Goal: Task Accomplishment & Management: Use online tool/utility

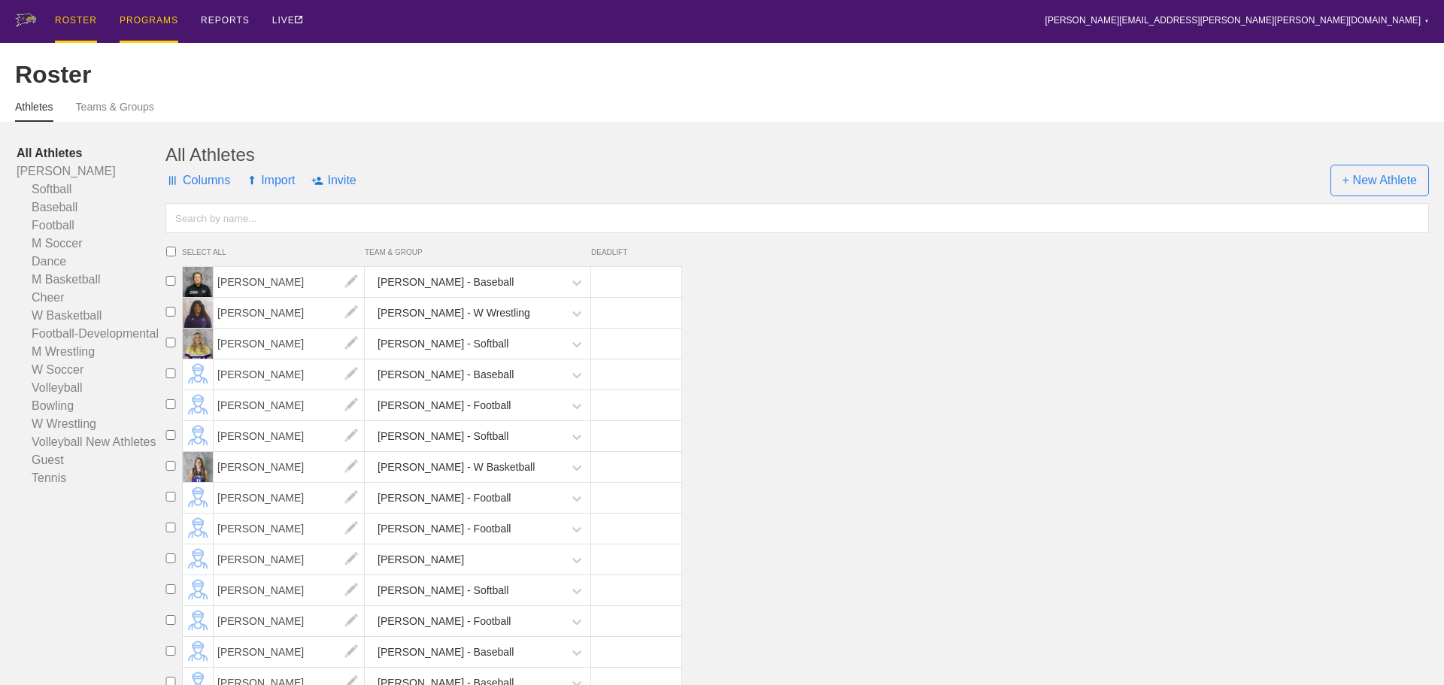
click at [168, 29] on div "PROGRAMS" at bounding box center [149, 21] width 59 height 43
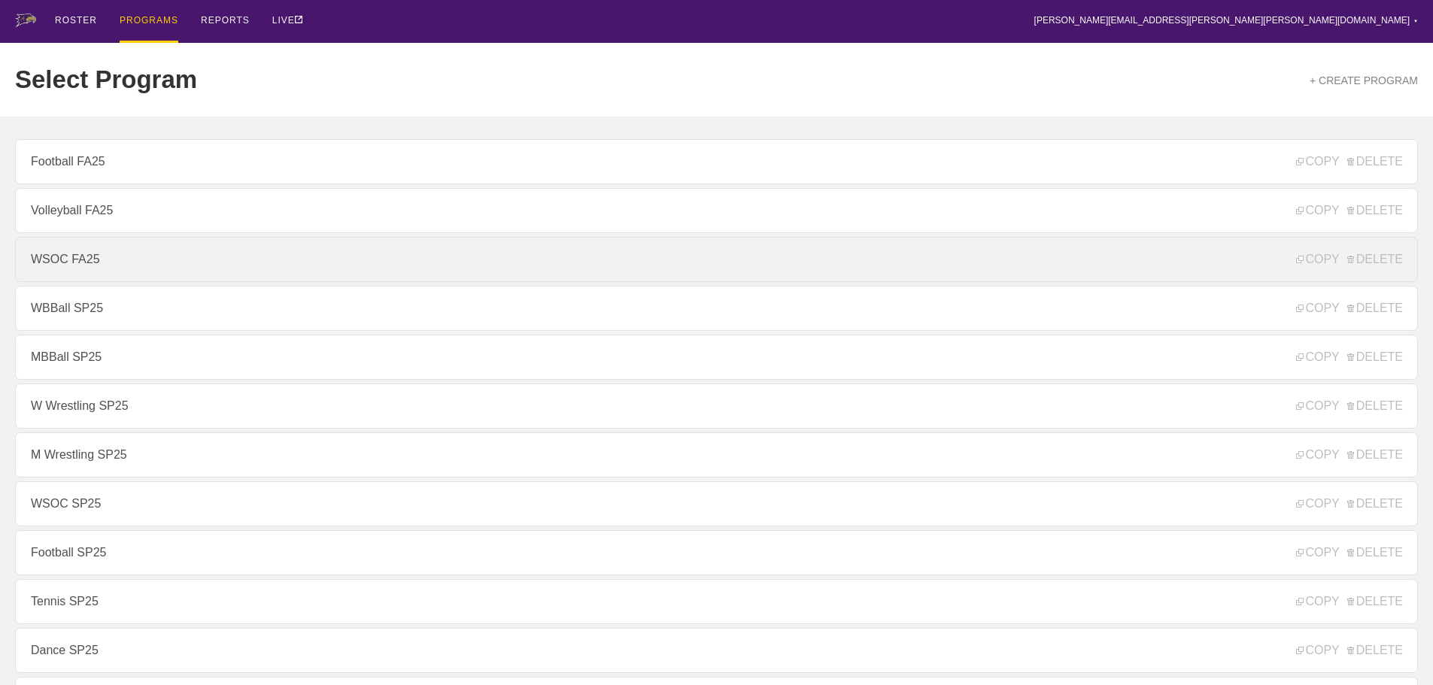
click at [108, 259] on link "WSOC FA25" at bounding box center [716, 259] width 1403 height 45
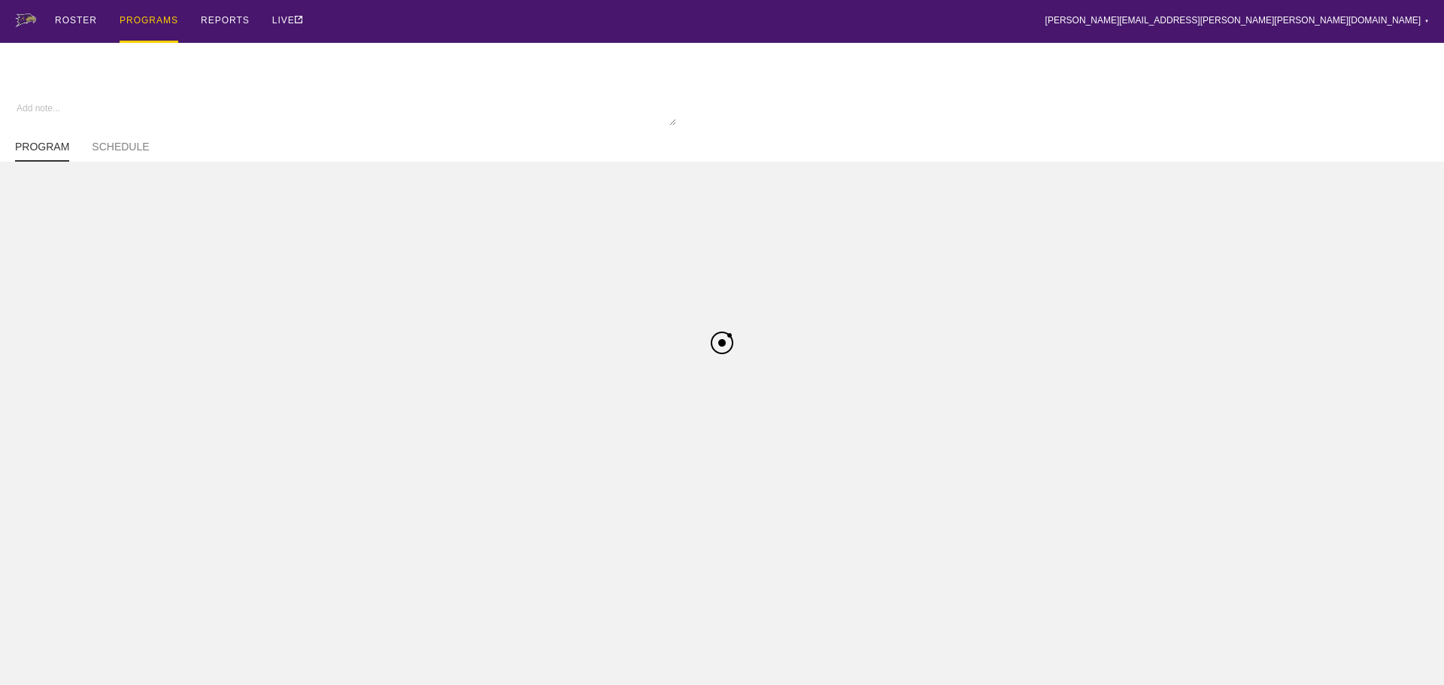
type textarea "x"
type input "WSOC FA25"
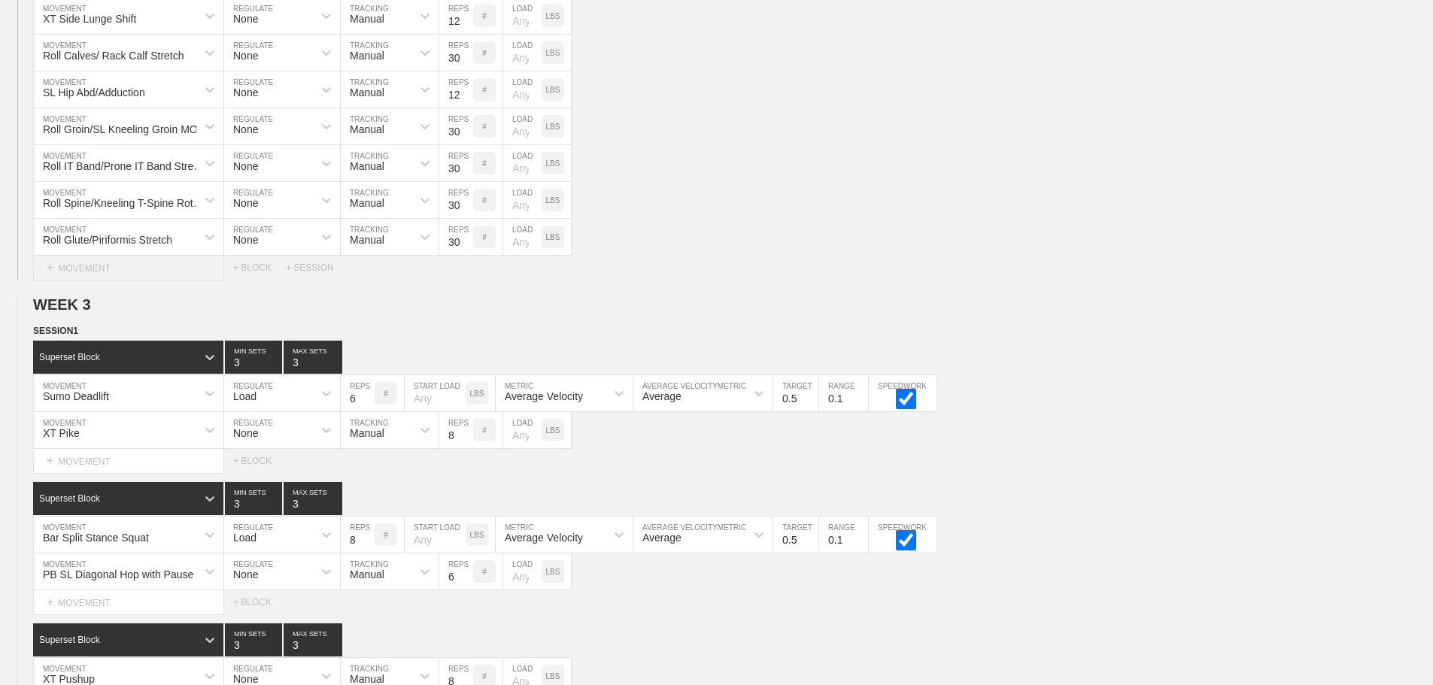
scroll to position [3535, 0]
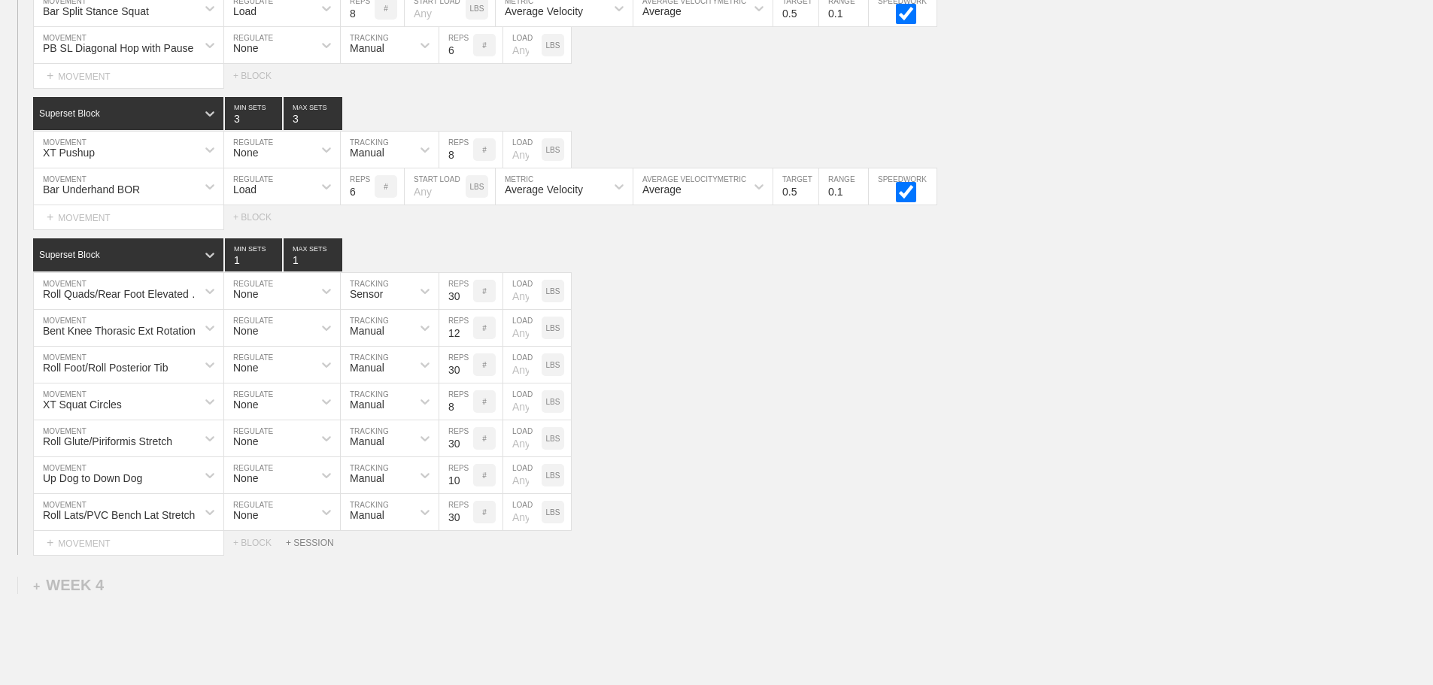
click at [320, 548] on div "+ SESSION" at bounding box center [316, 543] width 60 height 11
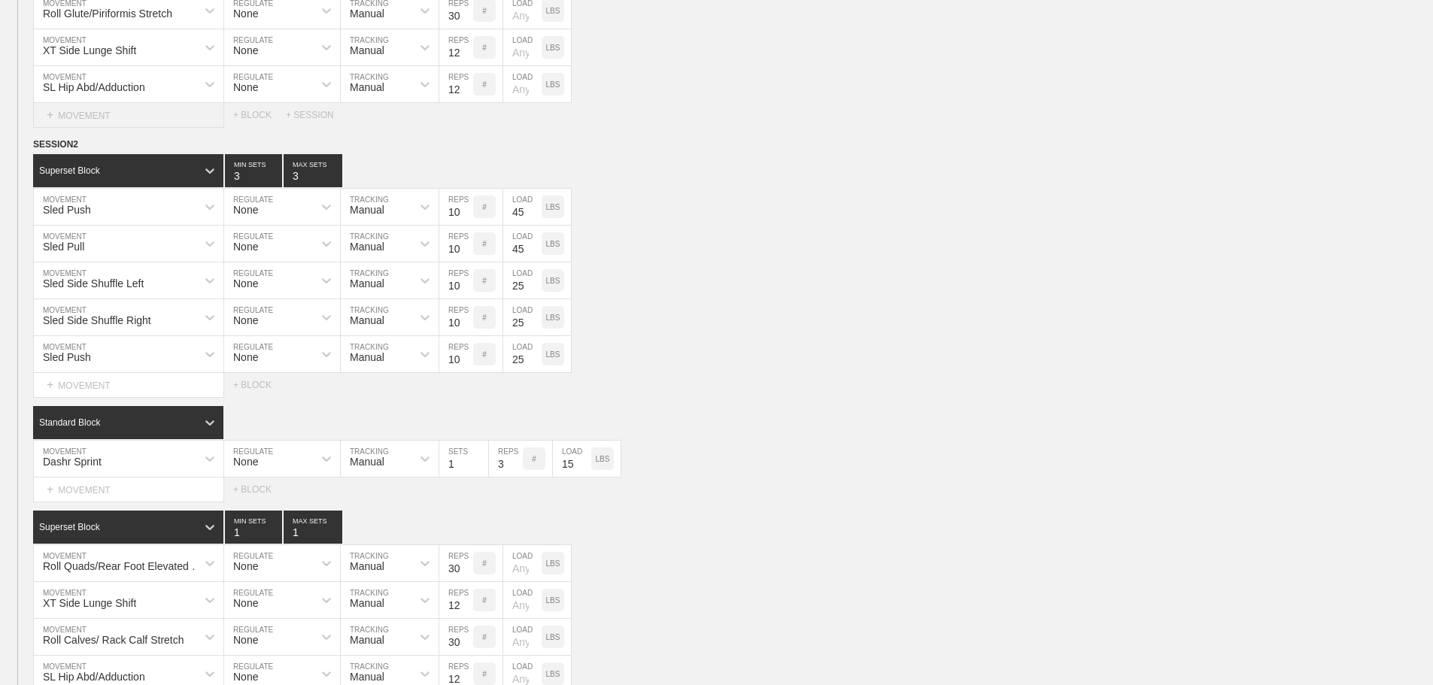
scroll to position [2407, 0]
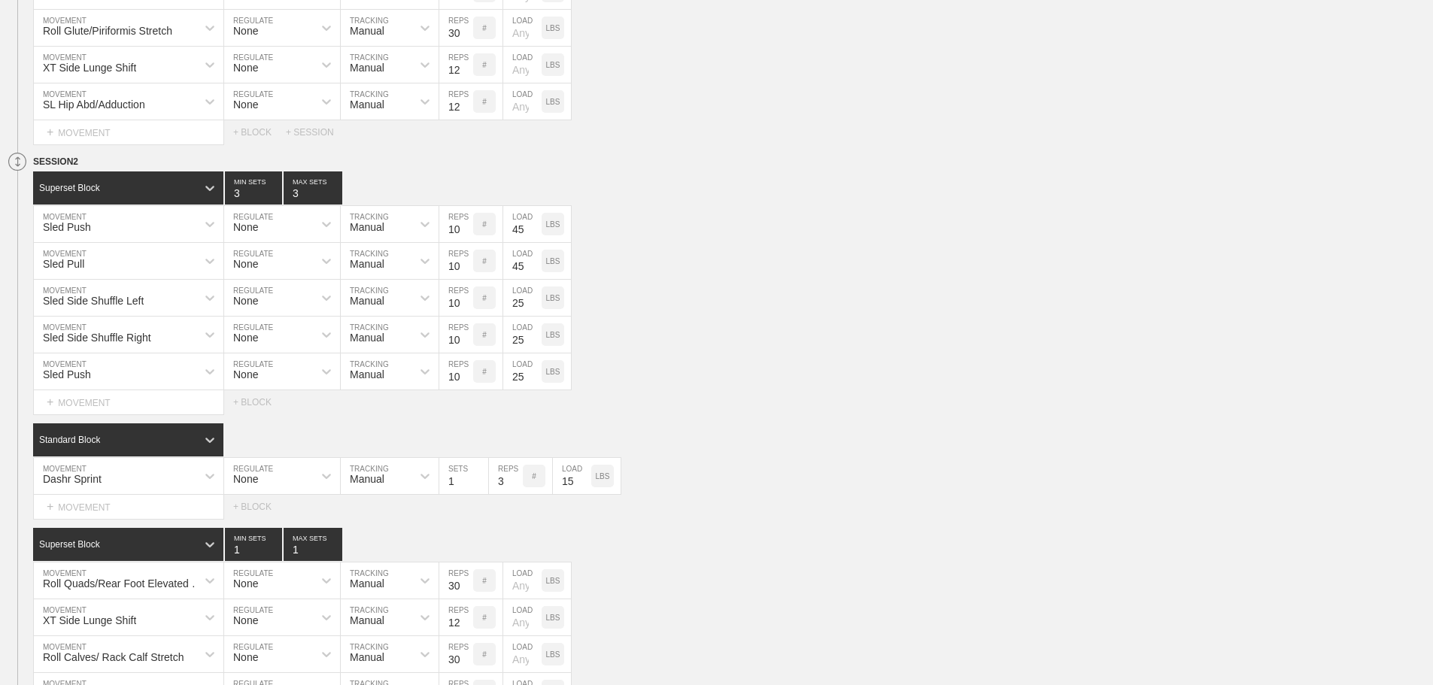
click at [20, 166] on icon at bounding box center [18, 161] width 5 height 9
click at [36, 164] on line at bounding box center [34, 164] width 6 height 0
click at [59, 190] on div "DUPLICATE" at bounding box center [105, 190] width 120 height 23
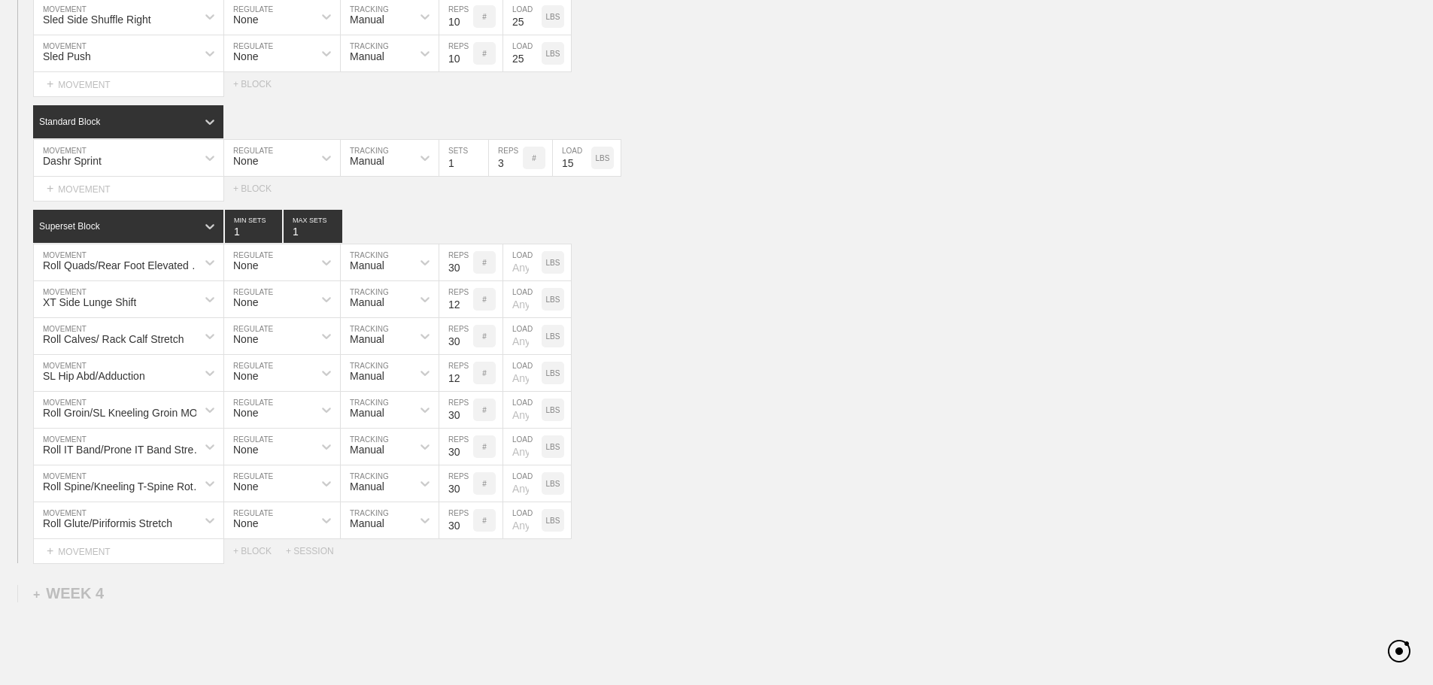
scroll to position [3577, 0]
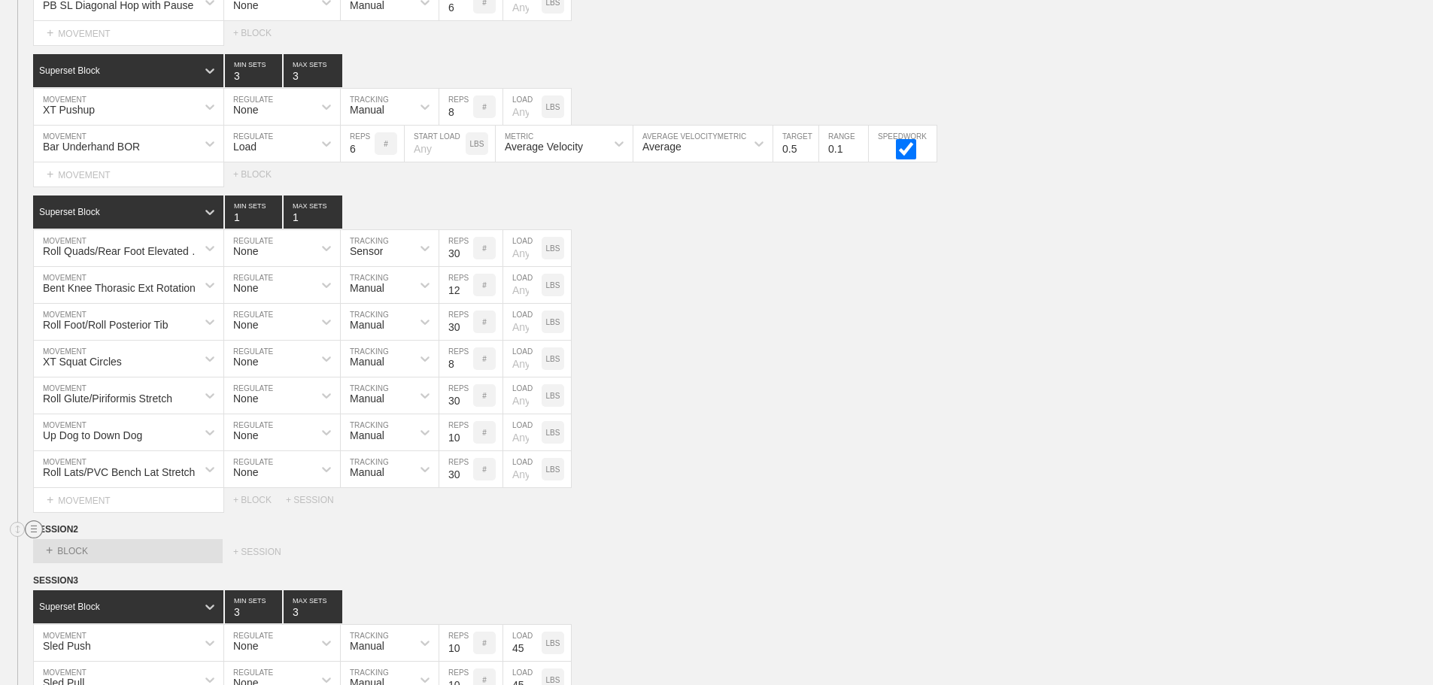
click at [39, 536] on circle at bounding box center [34, 529] width 17 height 17
click at [73, 575] on div "DELETE" at bounding box center [105, 580] width 120 height 23
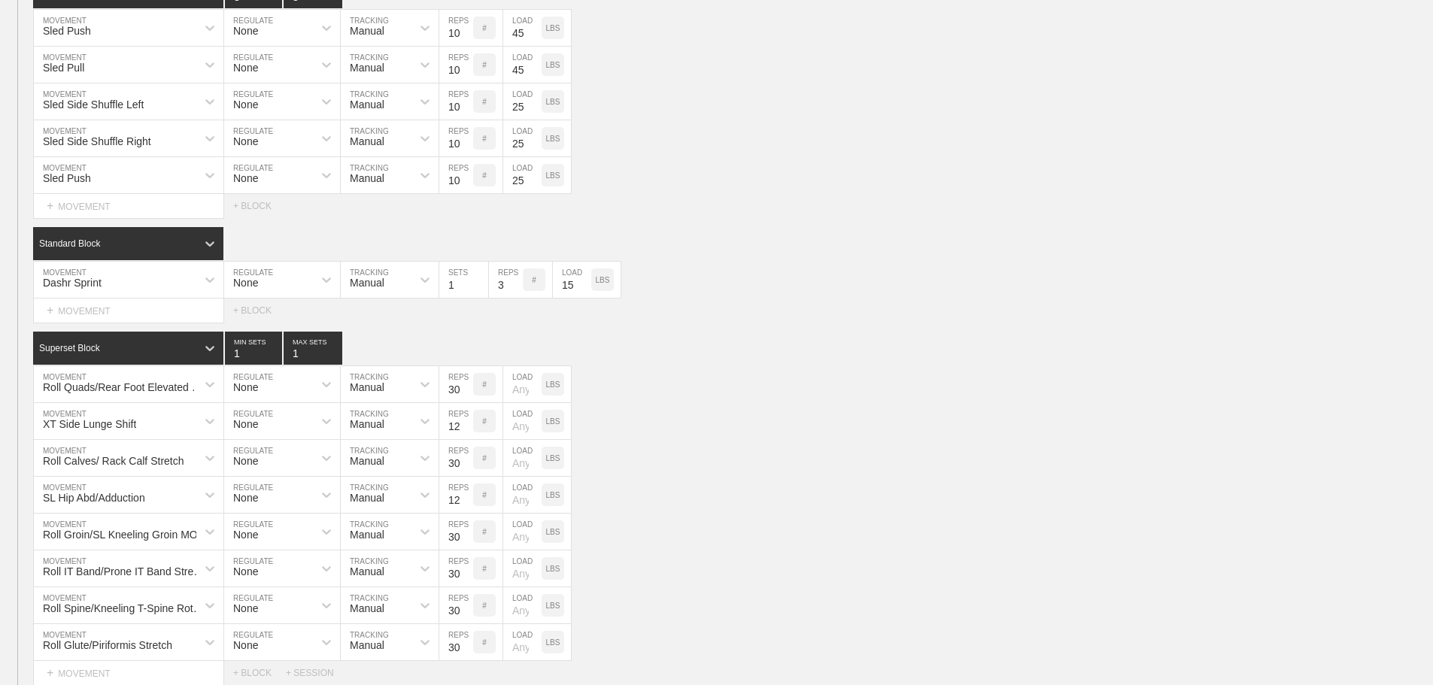
scroll to position [4117, 0]
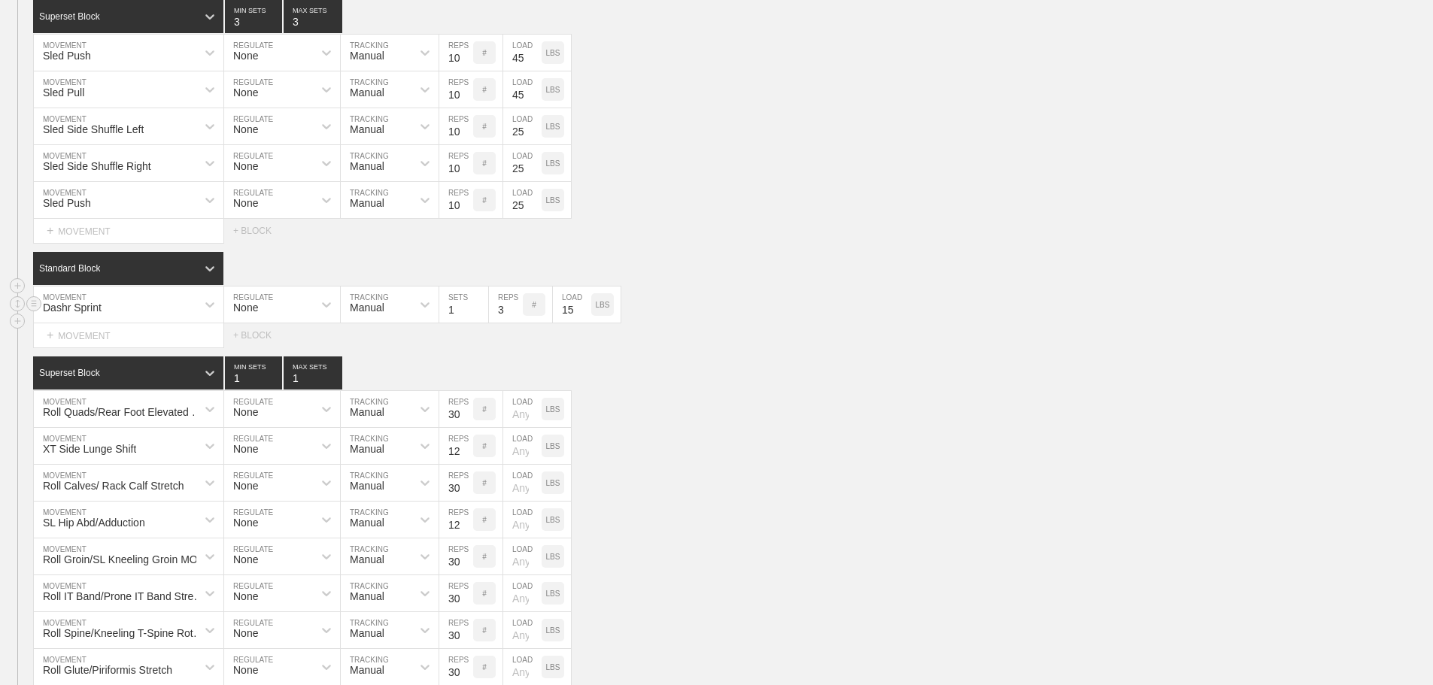
click at [563, 320] on input "15" at bounding box center [572, 305] width 38 height 36
type input "20"
click at [677, 323] on div "Dashr Sprint MOVEMENT None REGULATE Manual TRACKING 1 SETS 3 REPS # 20 LOAD LBS" at bounding box center [716, 305] width 1433 height 37
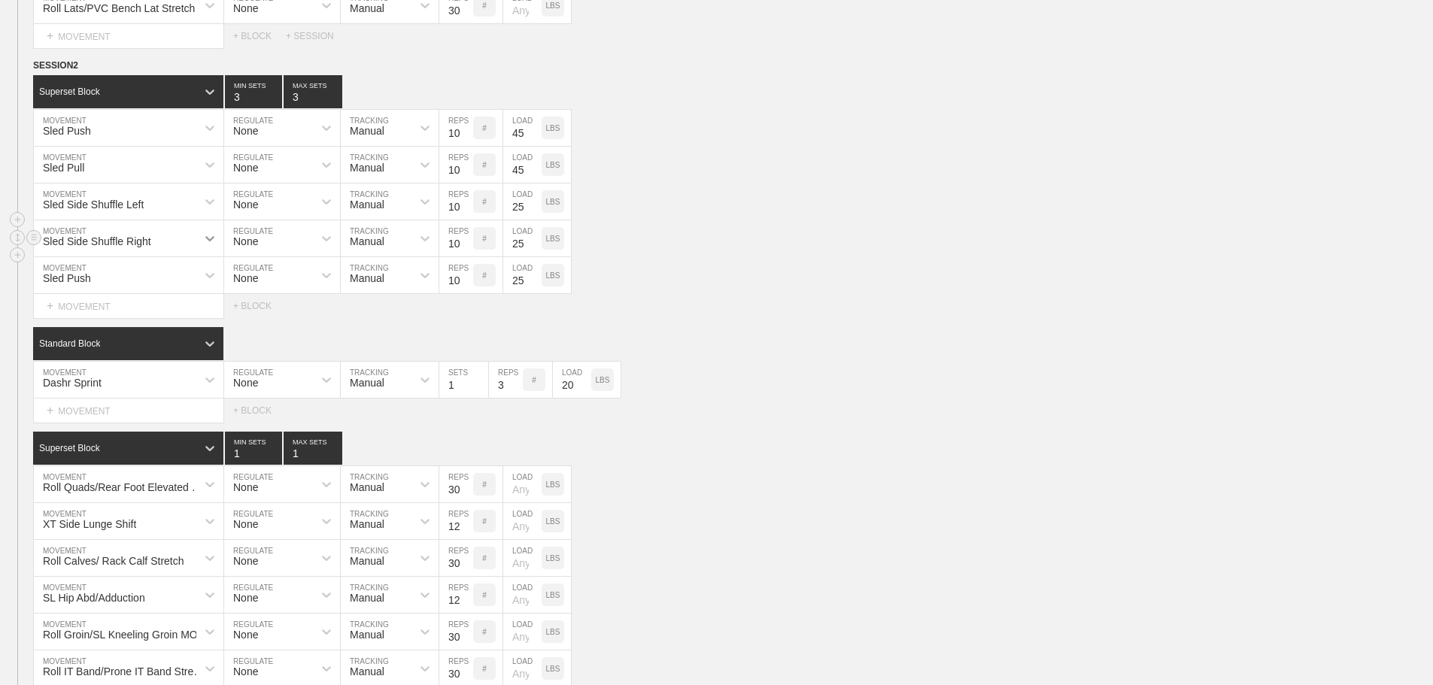
scroll to position [3966, 0]
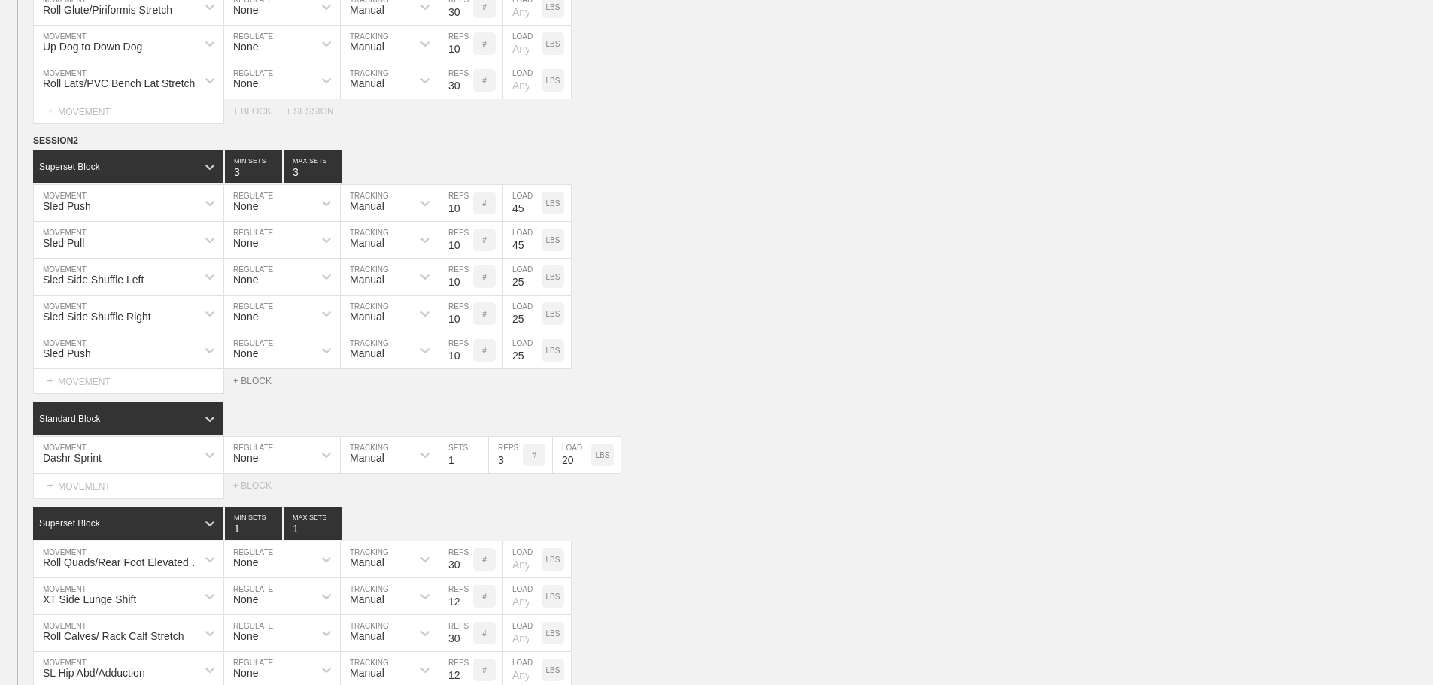
click at [253, 387] on div "+ BLOCK" at bounding box center [259, 381] width 53 height 11
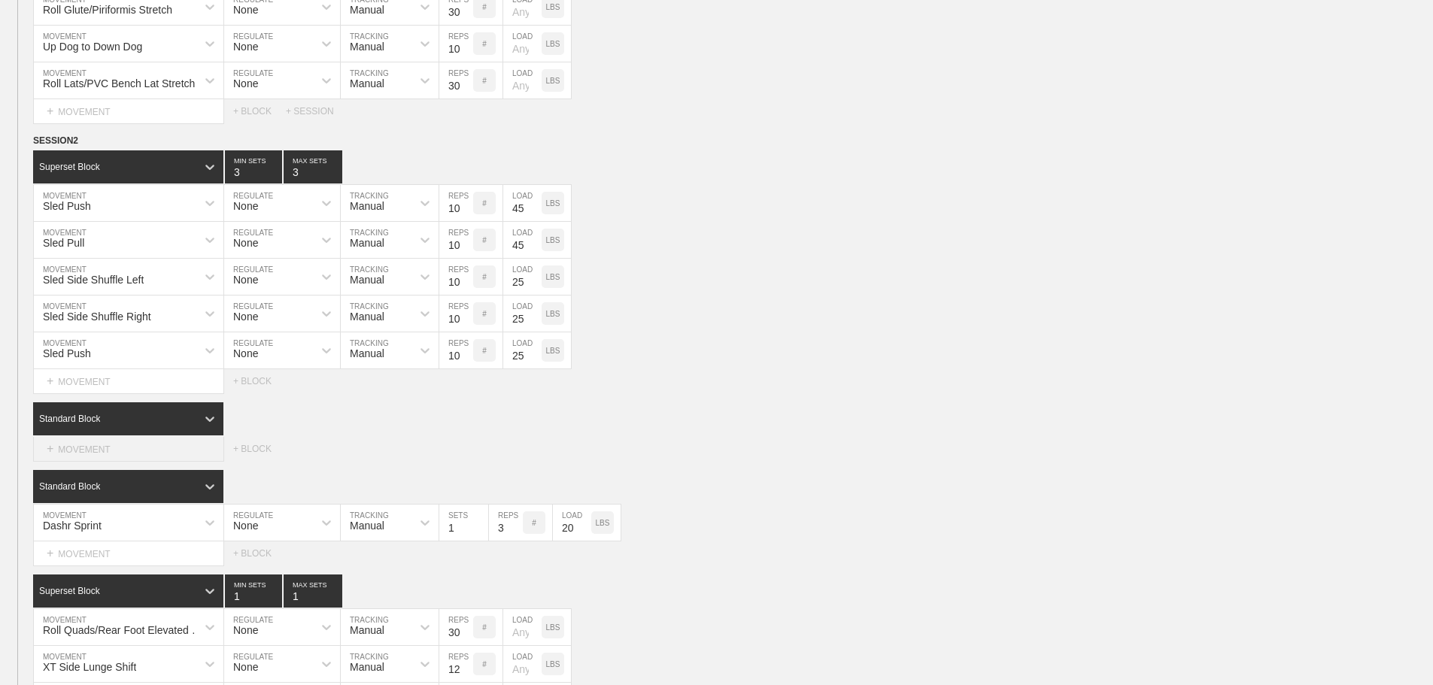
click at [88, 456] on div "+ MOVEMENT" at bounding box center [128, 449] width 191 height 25
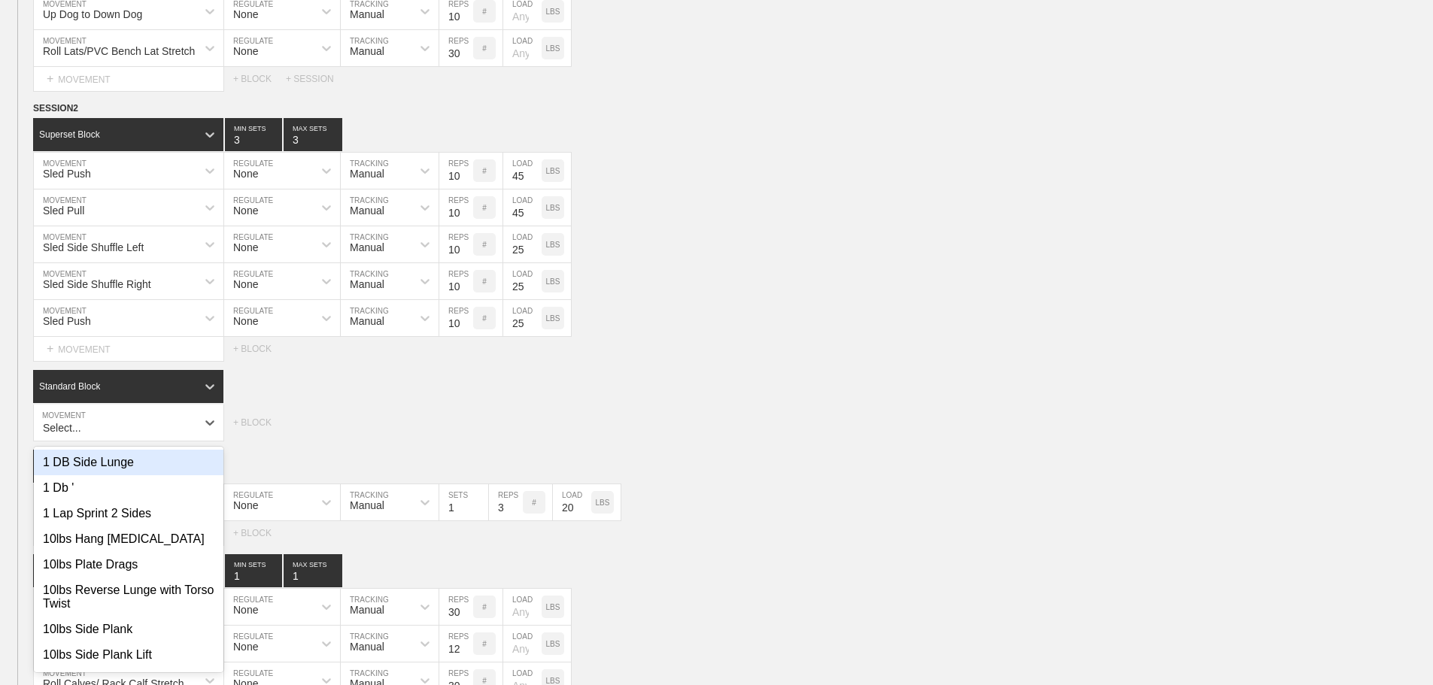
scroll to position [4003, 0]
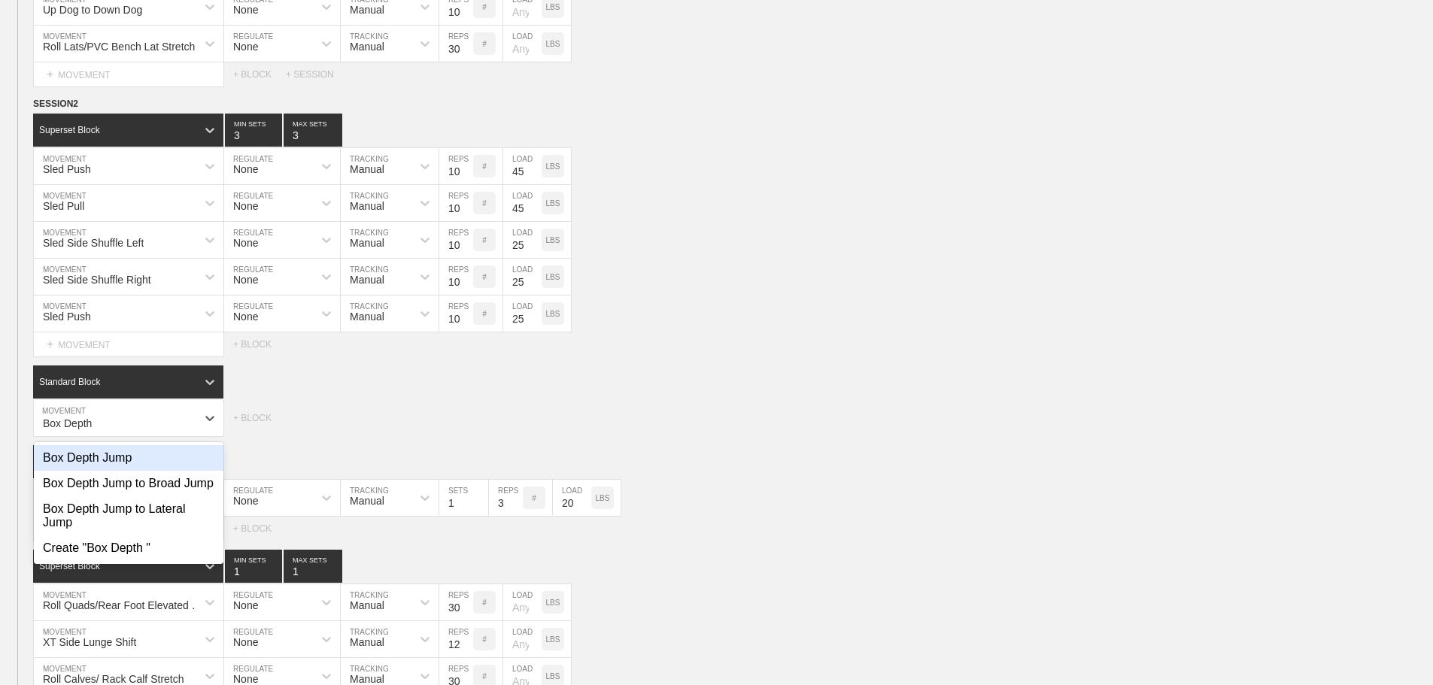
click at [132, 469] on div "Box Depth Jump" at bounding box center [129, 458] width 190 height 26
type input "Box Depth"
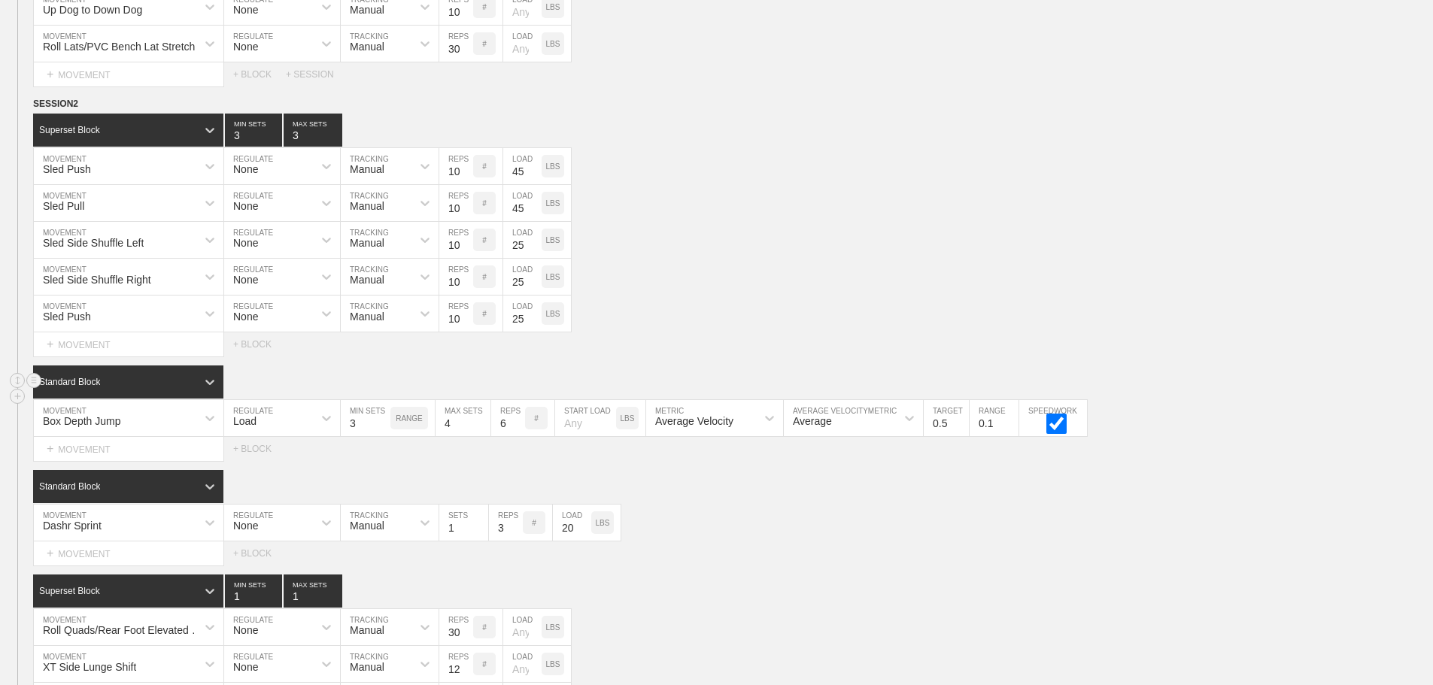
click at [178, 389] on div "Standard Block" at bounding box center [114, 382] width 163 height 14
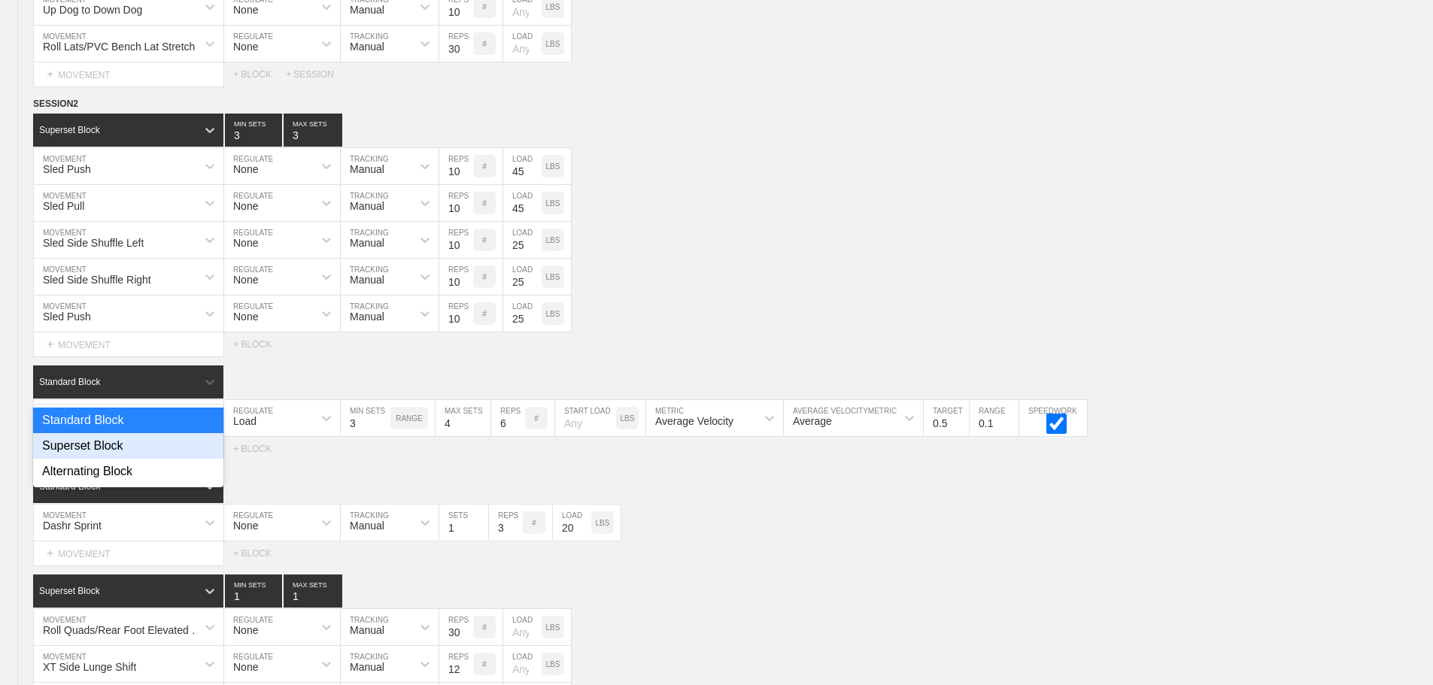
click at [148, 456] on div "Superset Block" at bounding box center [128, 446] width 190 height 26
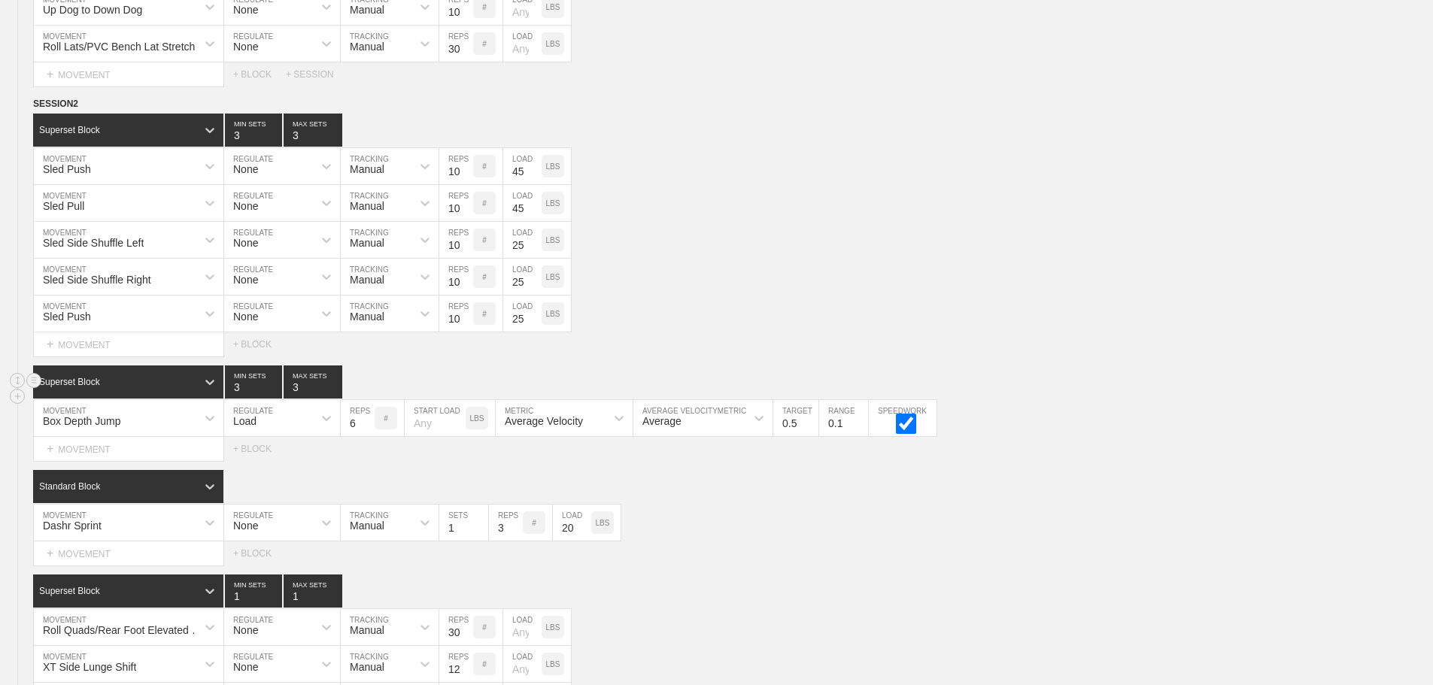
click at [234, 399] on input "3" at bounding box center [253, 381] width 57 height 33
type input "2"
click at [286, 399] on input "3" at bounding box center [313, 381] width 59 height 33
type input "2"
click at [302, 147] on input "3" at bounding box center [313, 130] width 59 height 33
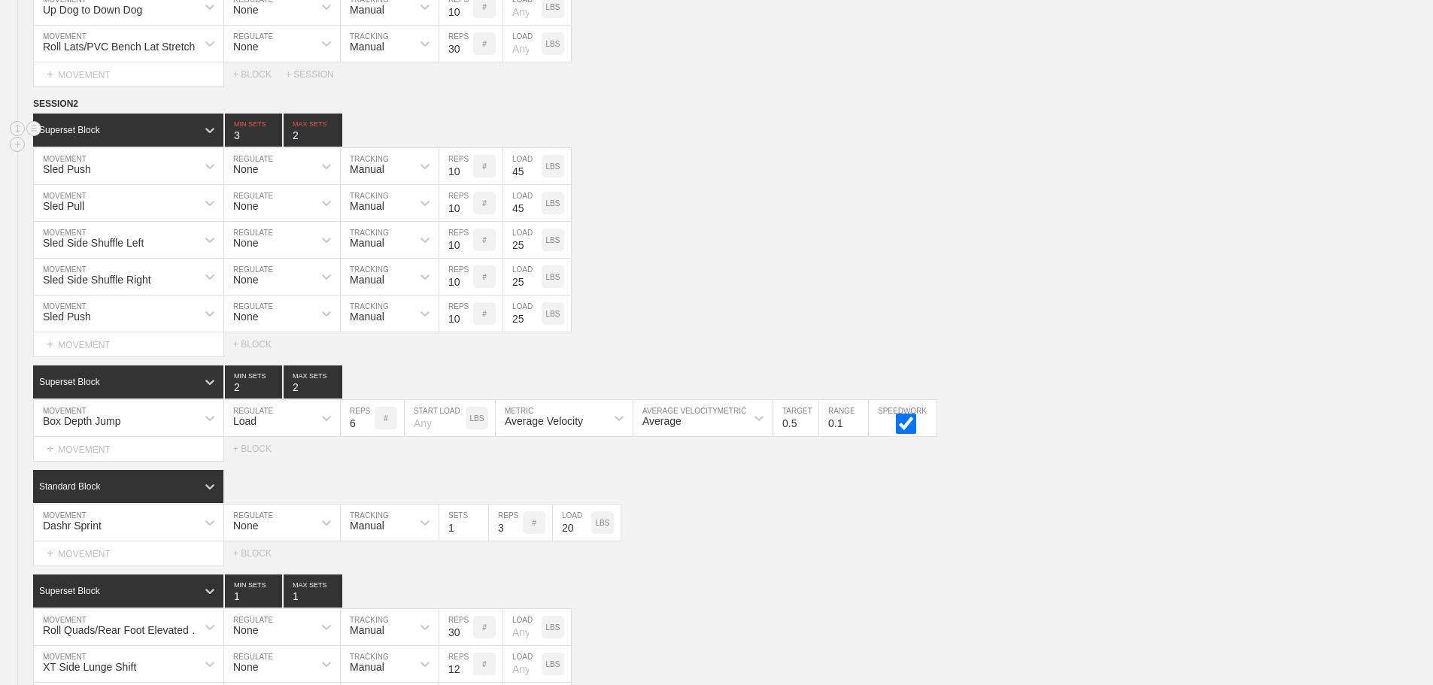
type input "2"
click at [238, 147] on input "3" at bounding box center [253, 130] width 57 height 33
type input "2"
click at [347, 436] on input "6" at bounding box center [358, 418] width 34 height 36
click at [954, 235] on div "Sled Side Shuffle Left MOVEMENT None REGULATE Manual TRACKING 10 REPS # 25 LOAD…" at bounding box center [716, 240] width 1433 height 37
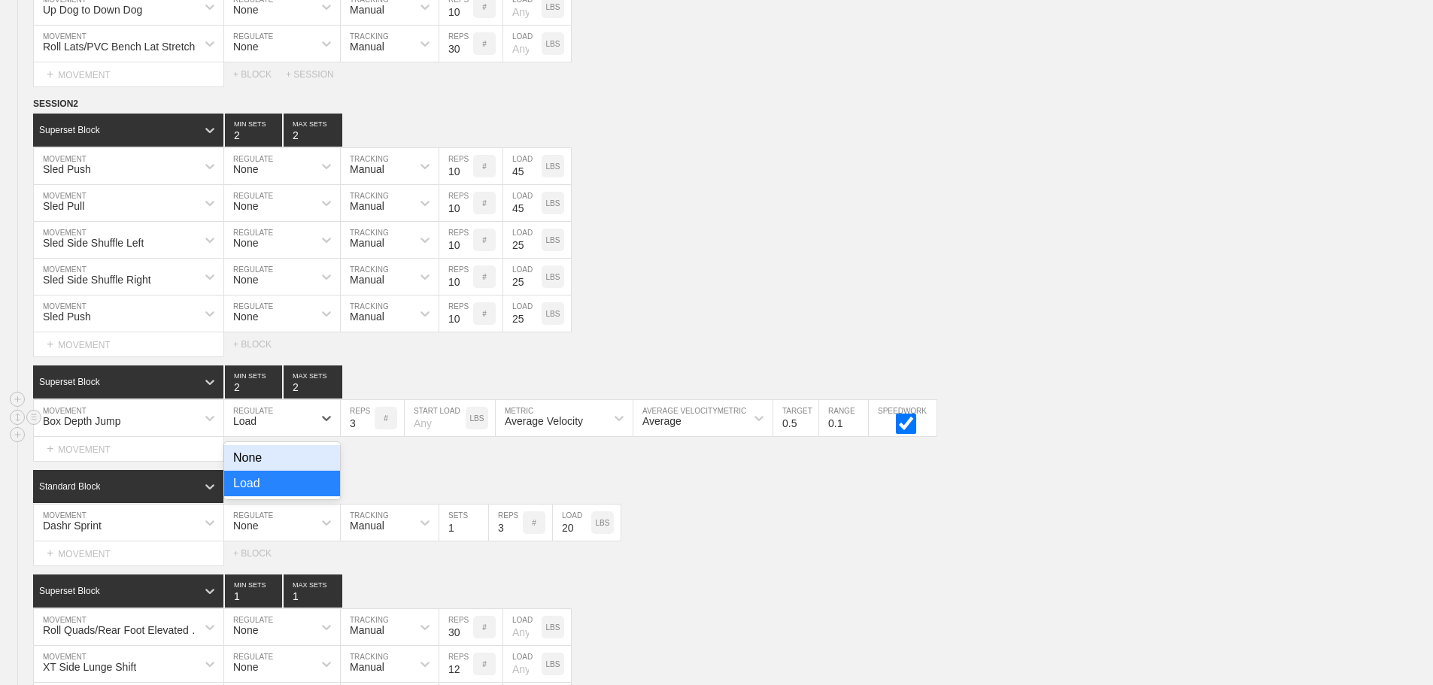
click at [293, 429] on div "Load" at bounding box center [268, 418] width 89 height 26
click at [292, 461] on div "None" at bounding box center [282, 458] width 116 height 26
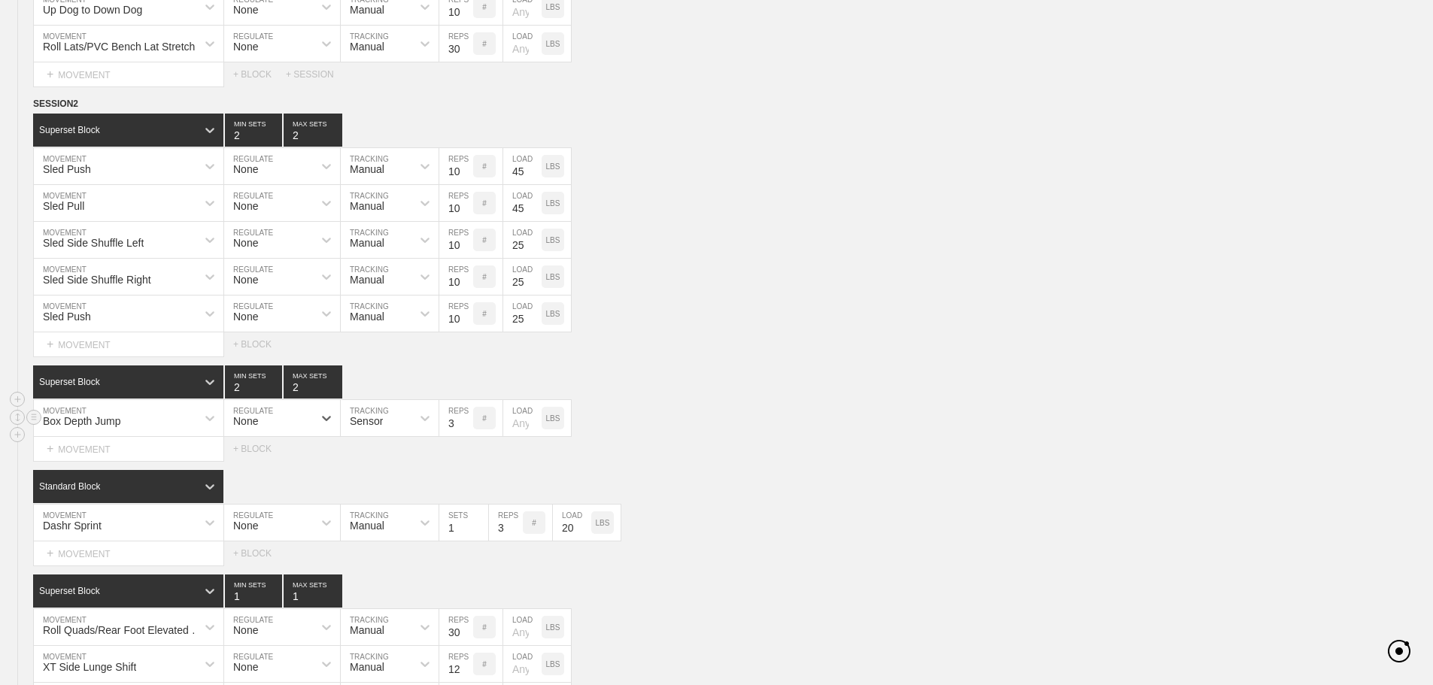
click at [380, 418] on div "Sensor" at bounding box center [376, 418] width 71 height 26
click at [390, 496] on div "Manual" at bounding box center [390, 484] width 98 height 26
click at [859, 394] on div "Superset Block 2 MIN SETS 2 MAX SETS" at bounding box center [733, 381] width 1400 height 33
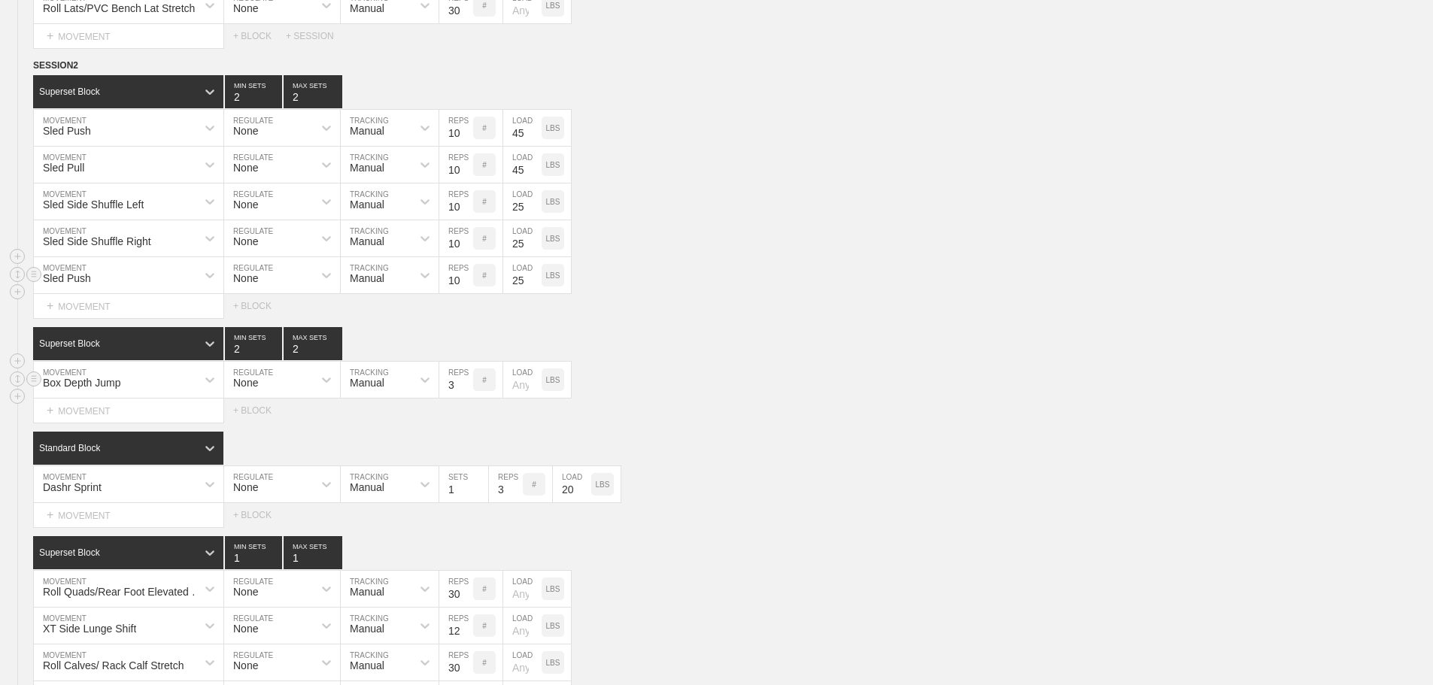
scroll to position [4078, 0]
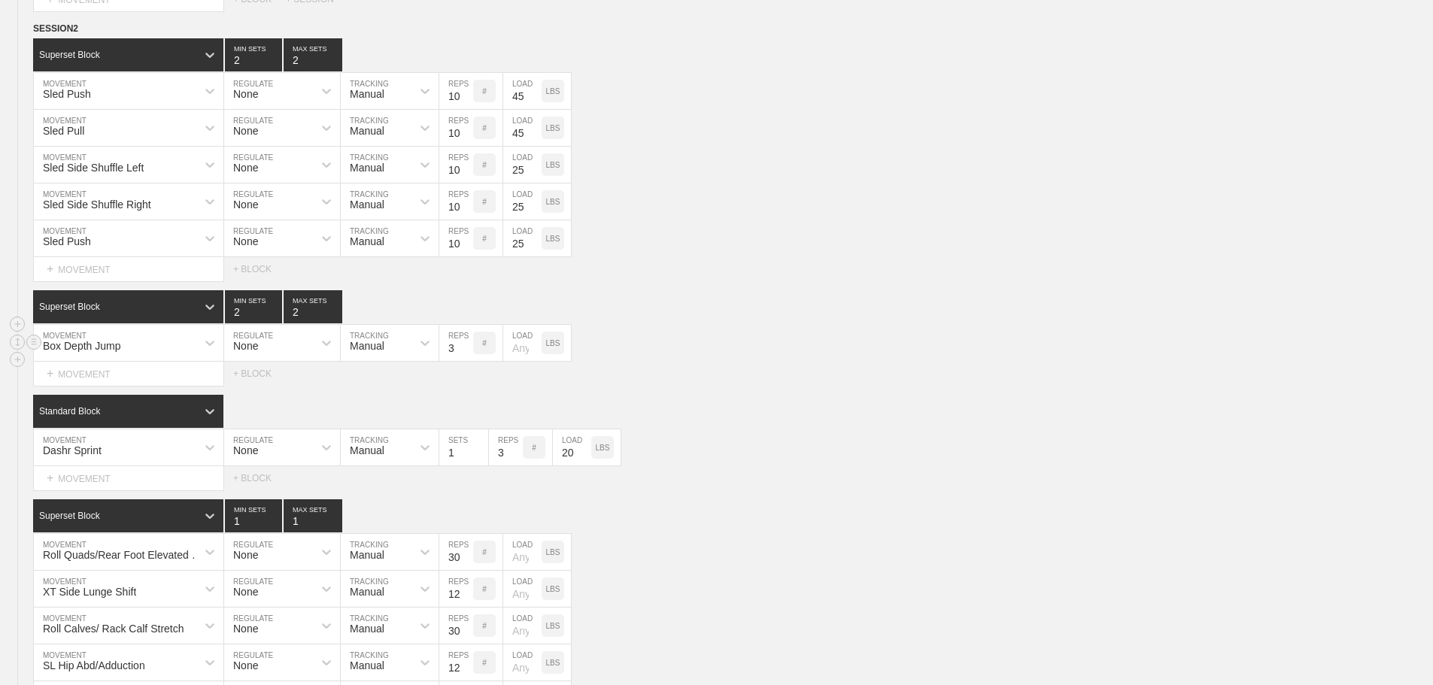
click at [444, 360] on input "3" at bounding box center [456, 343] width 34 height 36
type input "4"
drag, startPoint x: 942, startPoint y: 353, endPoint x: 888, endPoint y: 273, distance: 97.0
click at [939, 341] on div "Box Depth Jump MOVEMENT None REGULATE Manual TRACKING 4 REPS # LOAD LBS" at bounding box center [716, 343] width 1433 height 37
